Goal: Find specific page/section: Find specific page/section

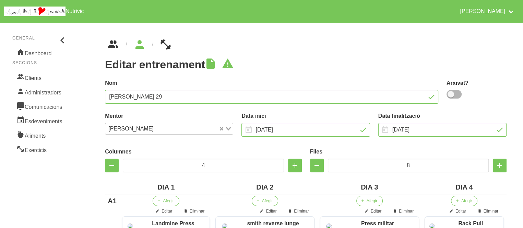
click at [117, 49] on icon "breadcrumbs" at bounding box center [113, 44] width 12 height 19
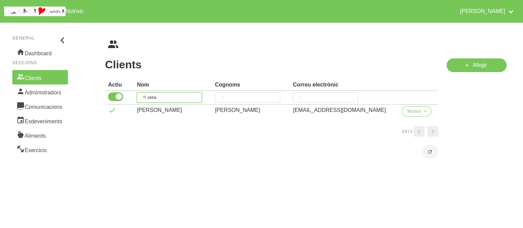
click at [162, 98] on input "seba" at bounding box center [169, 97] width 65 height 10
type input "nadir"
click at [412, 109] on span "Mostrar" at bounding box center [414, 111] width 14 height 6
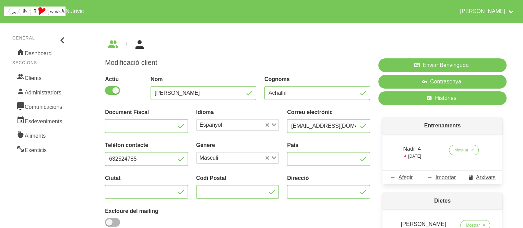
click at [311, 48] on ul "breadcrumbs" at bounding box center [306, 44] width 402 height 11
click at [214, 38] on div "Modificació client Actiu Nom Nadir Cognoms Achalhi Document Fiscal Idioma Espan…" at bounding box center [305, 185] width 435 height 325
click at [40, 81] on link "Clients" at bounding box center [40, 77] width 56 height 14
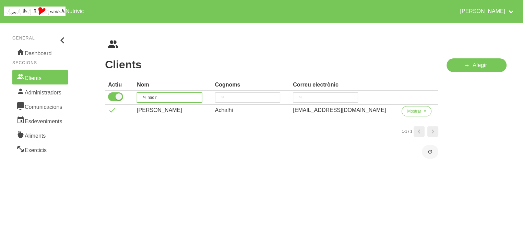
click at [165, 94] on input "nadir" at bounding box center [169, 97] width 65 height 10
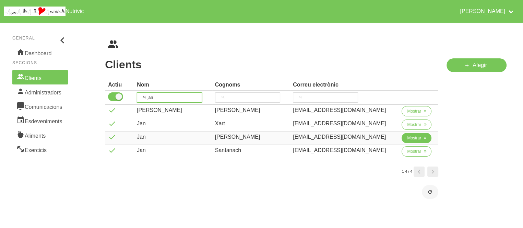
type input "jan"
click at [414, 136] on span "Mostrar" at bounding box center [414, 138] width 14 height 6
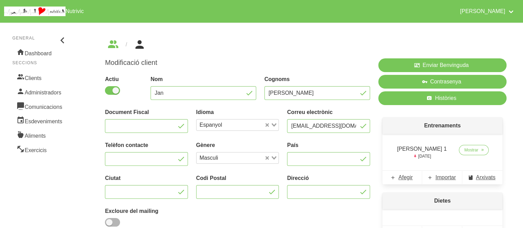
click at [381, 112] on div "Enviar Benvinguda Contrasenya Històries Entrenaments [PERSON_NAME] 1 [DATE] Mos…" at bounding box center [442, 180] width 137 height 253
click at [304, 125] on input "[EMAIL_ADDRESS][DOMAIN_NAME]" at bounding box center [328, 126] width 83 height 14
click at [343, 123] on input "[EMAIL_ADDRESS][DOMAIN_NAME]" at bounding box center [328, 126] width 83 height 14
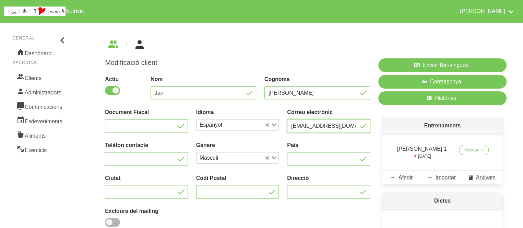
click at [343, 123] on input "[EMAIL_ADDRESS][DOMAIN_NAME]" at bounding box center [328, 126] width 83 height 14
drag, startPoint x: 343, startPoint y: 123, endPoint x: 288, endPoint y: 124, distance: 54.9
click at [288, 124] on input "[EMAIL_ADDRESS][DOMAIN_NAME]" at bounding box center [328, 126] width 83 height 14
